Goal: Task Accomplishment & Management: Manage account settings

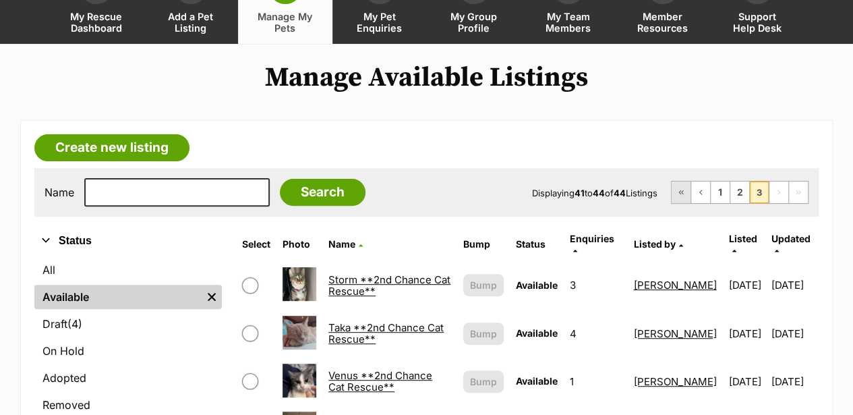
scroll to position [135, 0]
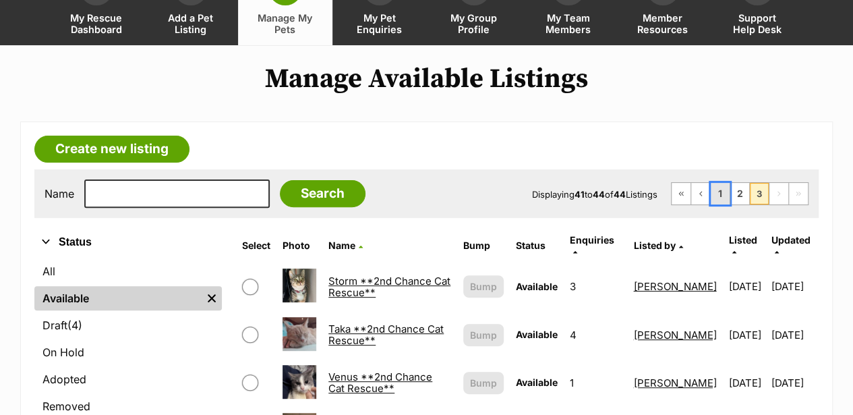
click at [726, 183] on link "1" at bounding box center [720, 194] width 19 height 22
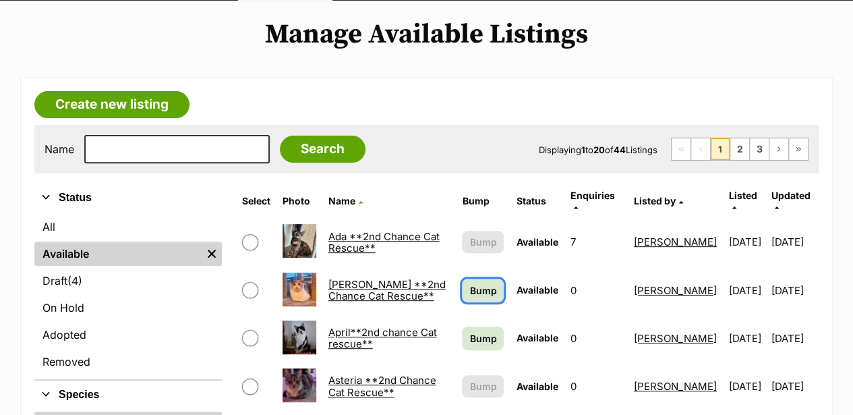
click at [469, 283] on span "Bump" at bounding box center [482, 290] width 27 height 14
click at [469, 331] on span "Bump" at bounding box center [482, 338] width 27 height 14
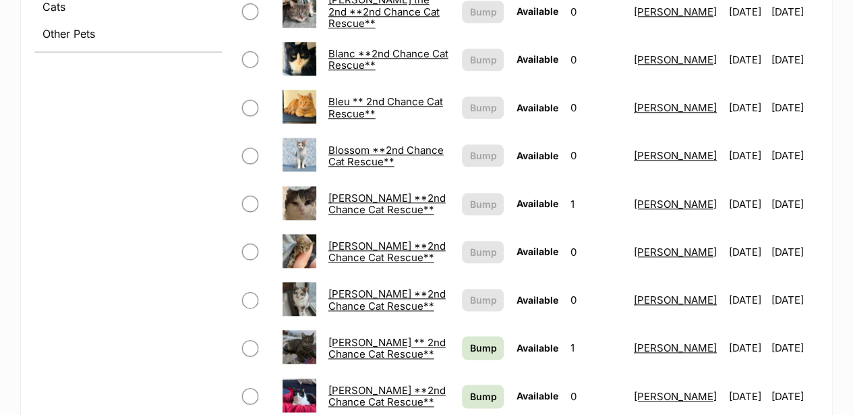
scroll to position [674, 0]
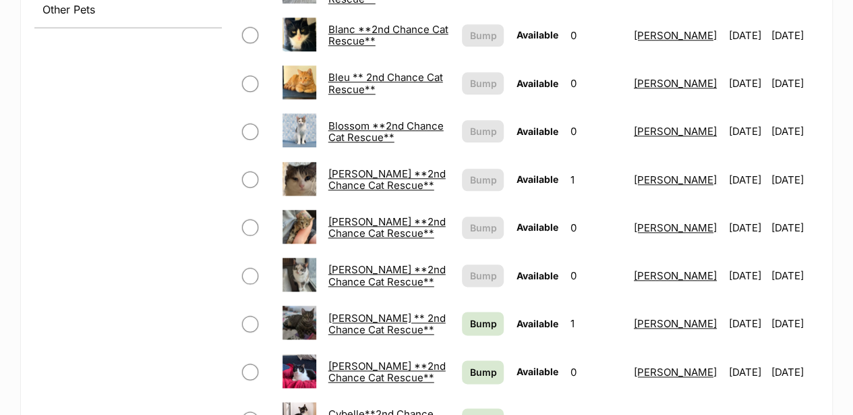
click at [359, 312] on link "Cleo ** 2nd Chance Cat Rescue**" at bounding box center [386, 324] width 117 height 24
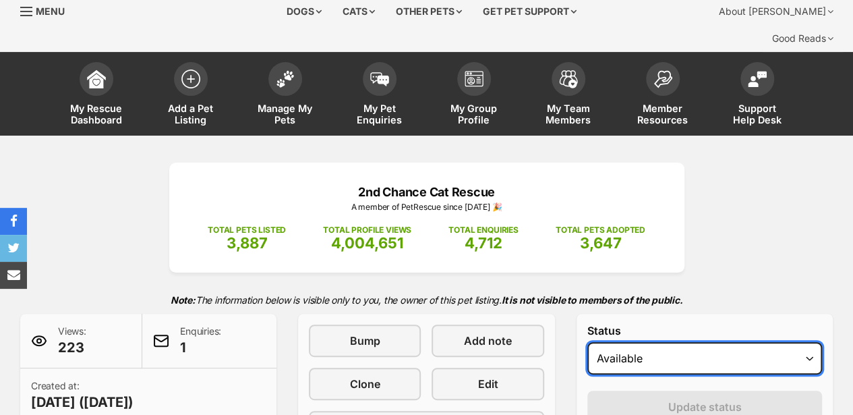
click at [638, 342] on select "Draft - not available as listing has enquires Available On hold Adopted" at bounding box center [704, 358] width 235 height 32
select select "rehomed"
click at [587, 342] on select "Draft - not available as listing has enquires Available On hold Adopted" at bounding box center [704, 358] width 235 height 32
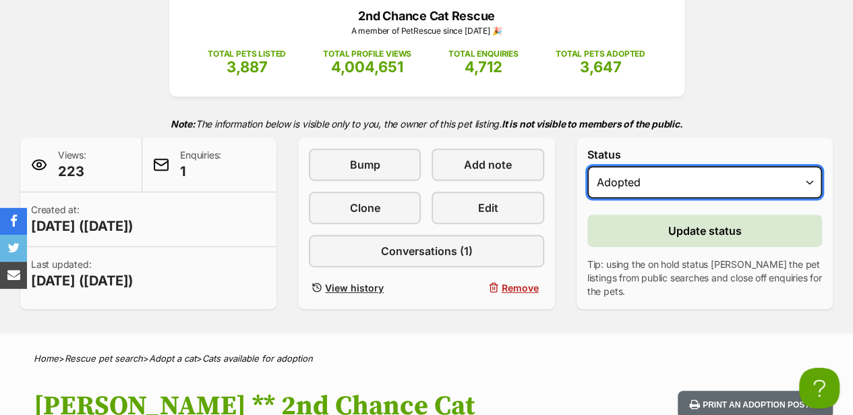
scroll to position [225, 0]
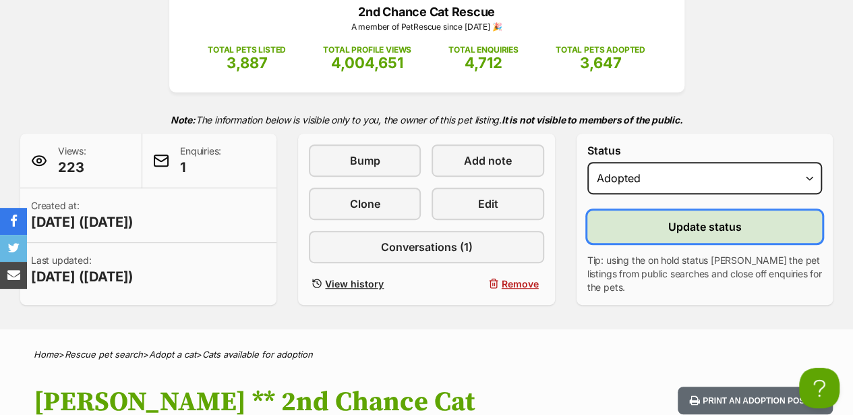
click at [716, 218] on span "Update status" at bounding box center [705, 226] width 74 height 16
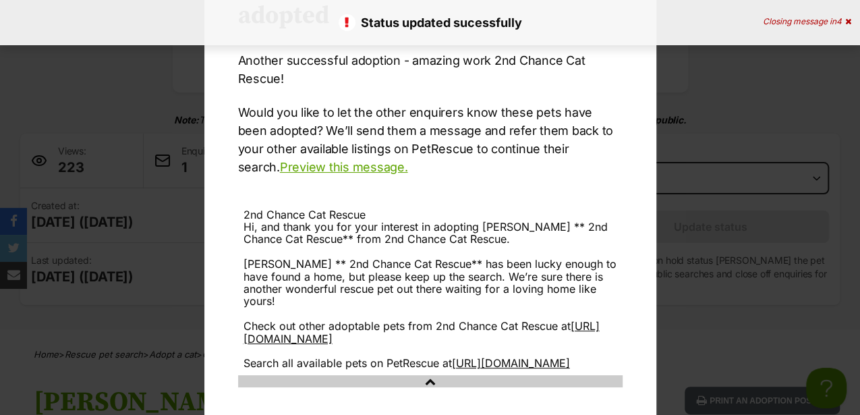
scroll to position [176, 0]
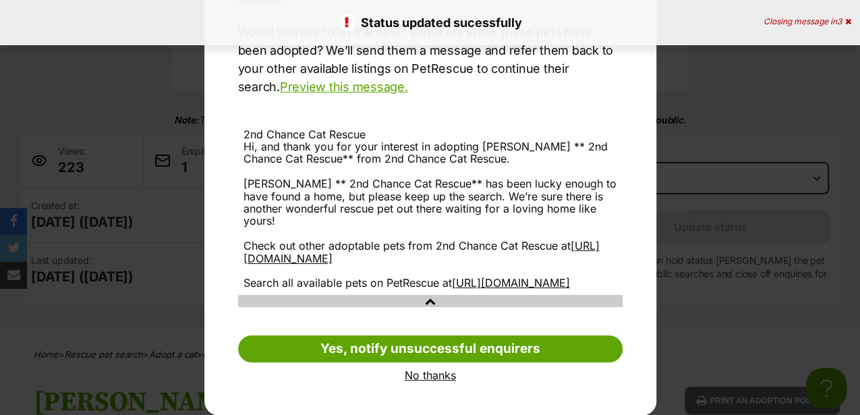
click at [450, 376] on link "No thanks" at bounding box center [430, 375] width 384 height 12
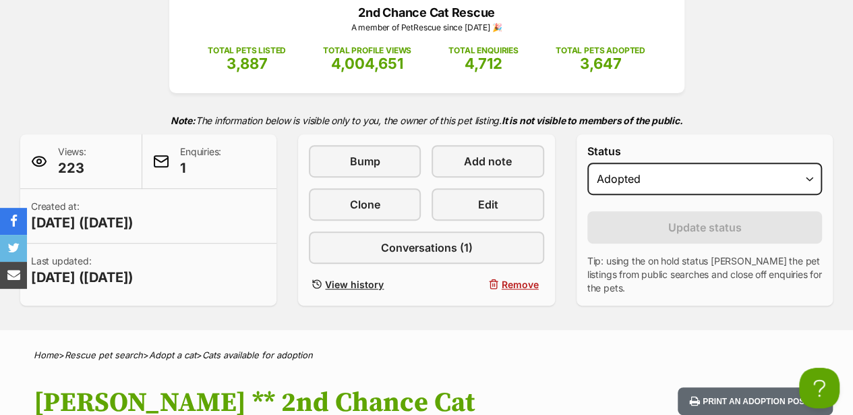
scroll to position [0, 0]
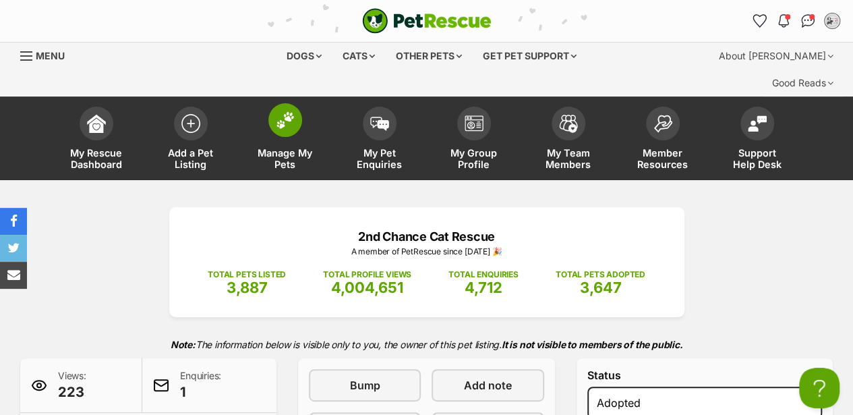
click at [284, 111] on img at bounding box center [285, 120] width 19 height 18
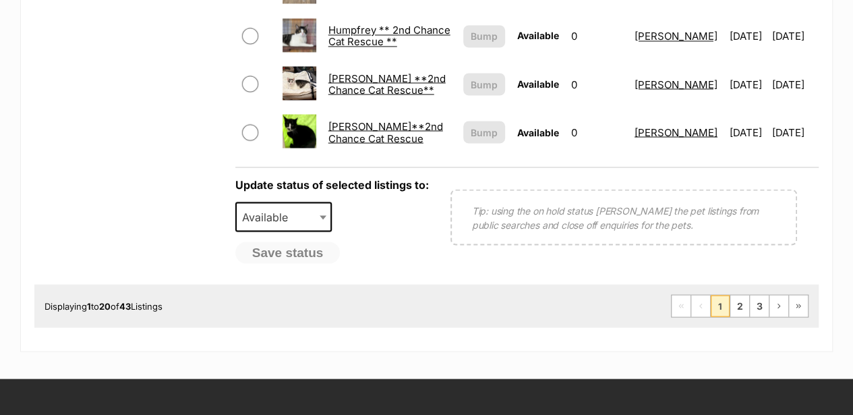
scroll to position [1214, 0]
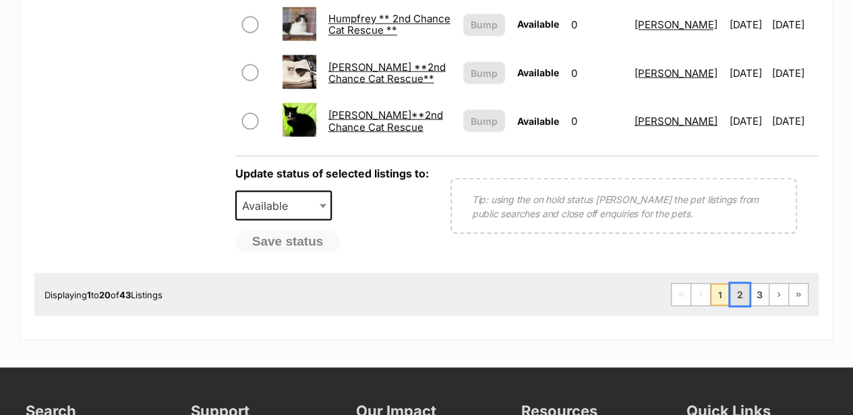
click at [743, 283] on link "2" at bounding box center [739, 294] width 19 height 22
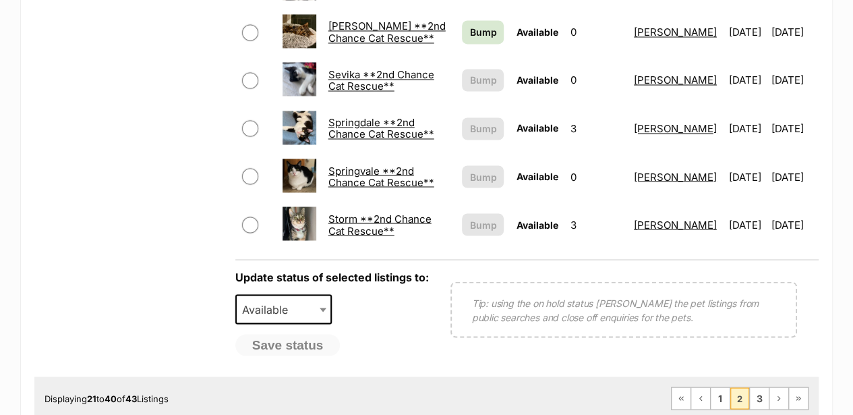
scroll to position [1123, 0]
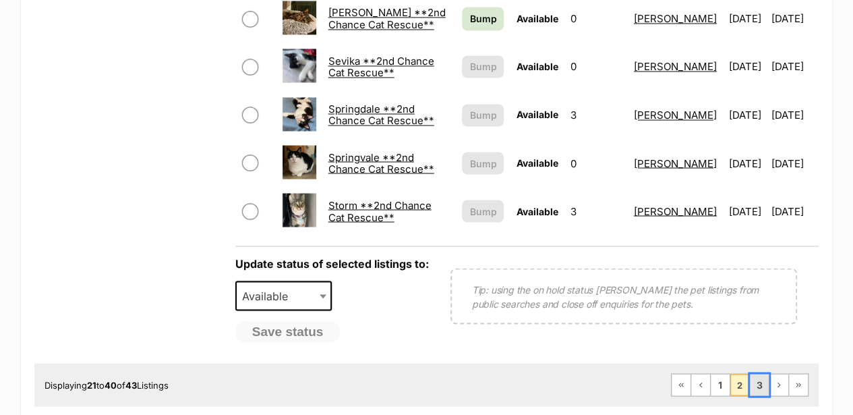
click at [759, 374] on link "3" at bounding box center [759, 385] width 19 height 22
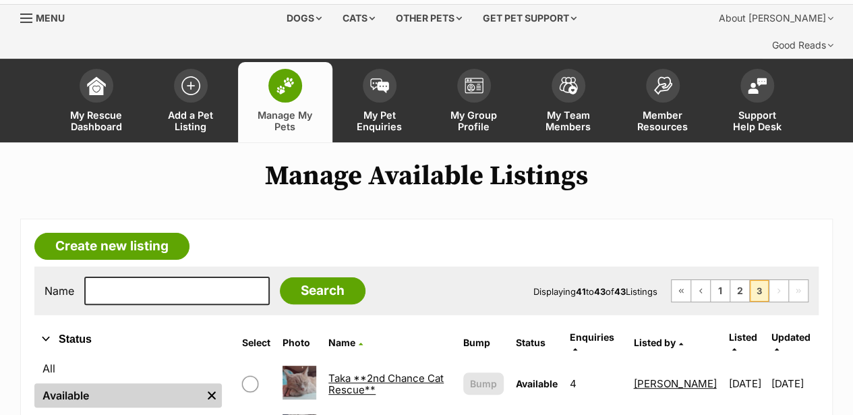
scroll to position [225, 0]
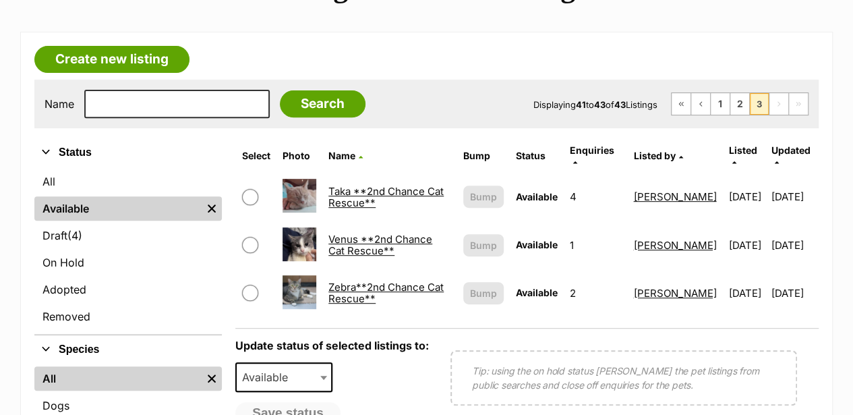
click at [381, 185] on link "Taka **2nd Chance Cat Rescue**" at bounding box center [385, 197] width 115 height 24
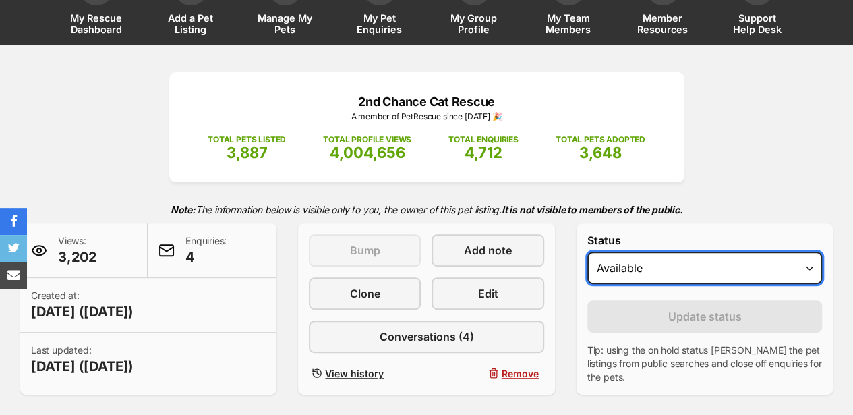
drag, startPoint x: 0, startPoint y: 0, endPoint x: 660, endPoint y: 237, distance: 701.5
click at [660, 252] on select "Draft - not available as listing has enquires Available On hold Adopted" at bounding box center [704, 268] width 235 height 32
select select "rehomed"
click at [587, 252] on select "Draft - not available as listing has enquires Available On hold Adopted" at bounding box center [704, 268] width 235 height 32
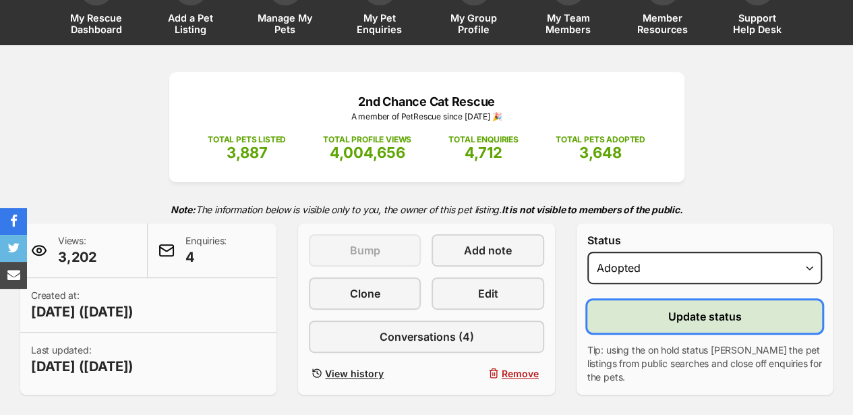
click at [715, 308] on span "Update status" at bounding box center [705, 316] width 74 height 16
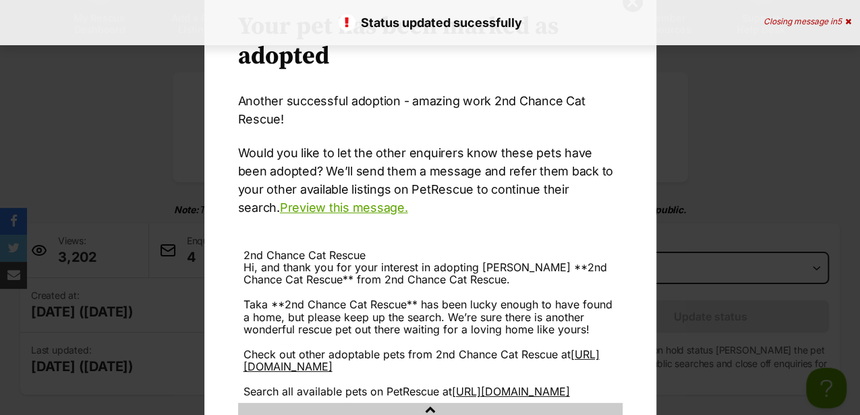
scroll to position [176, 0]
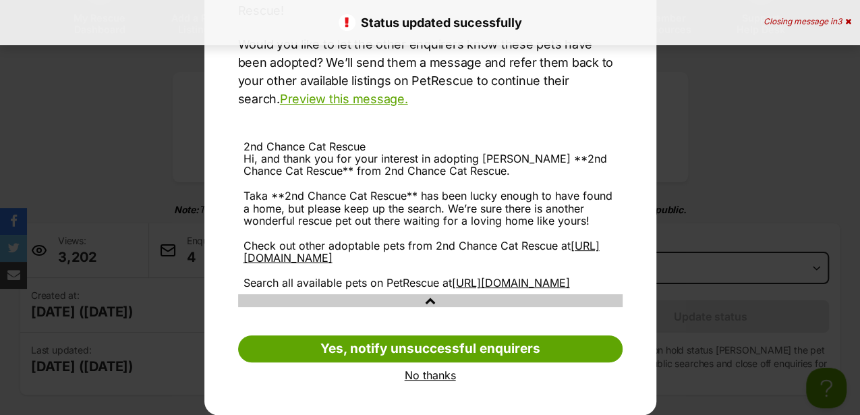
click at [448, 370] on link "No thanks" at bounding box center [430, 375] width 384 height 12
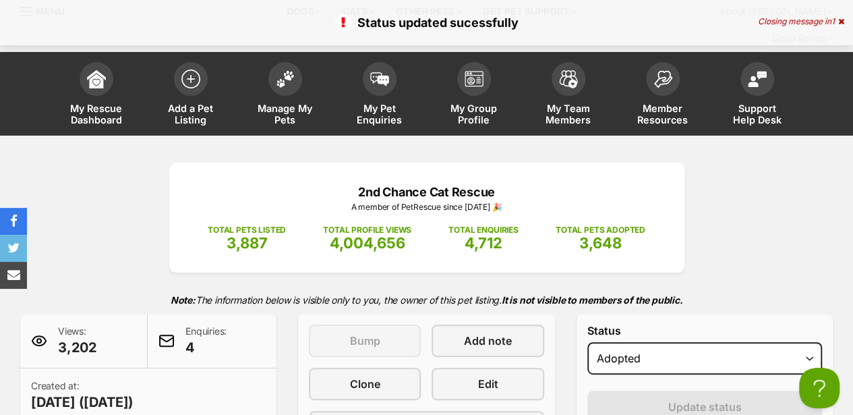
scroll to position [0, 0]
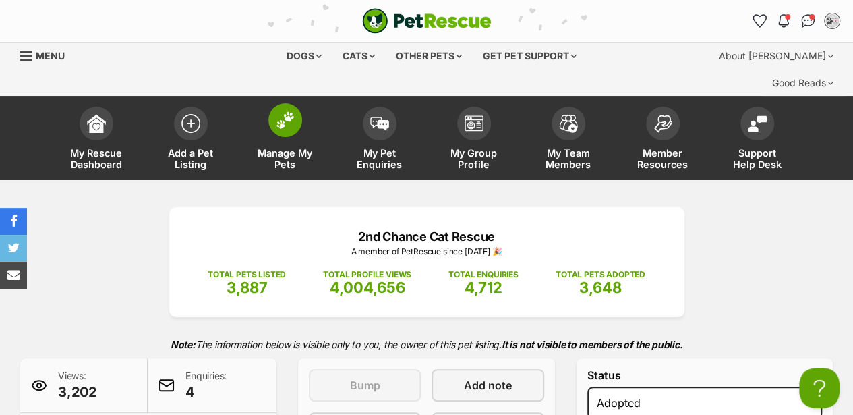
click at [293, 111] on img at bounding box center [285, 120] width 19 height 18
